Goal: Information Seeking & Learning: Learn about a topic

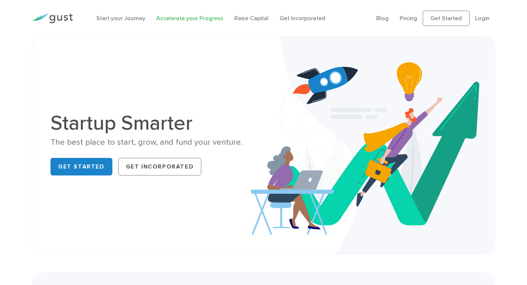
scroll to position [0, 0]
click at [245, 18] on link "Raise Capital" at bounding box center [251, 17] width 34 height 7
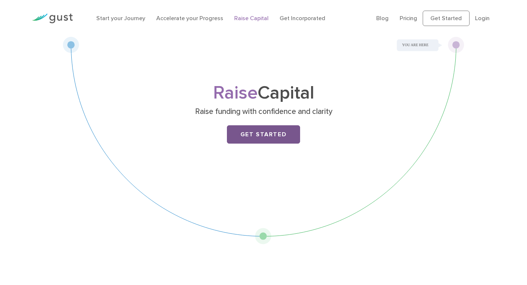
click at [253, 139] on link "Get Started" at bounding box center [263, 134] width 73 height 18
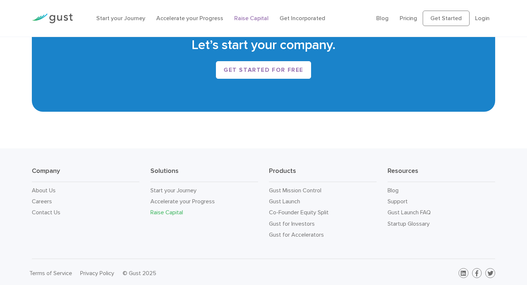
scroll to position [1258, 0]
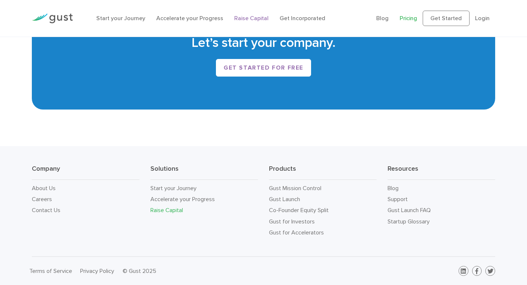
click at [406, 20] on link "Pricing" at bounding box center [409, 18] width 18 height 7
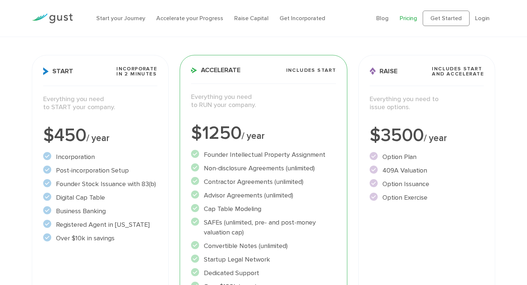
scroll to position [85, 0]
